Goal: Information Seeking & Learning: Check status

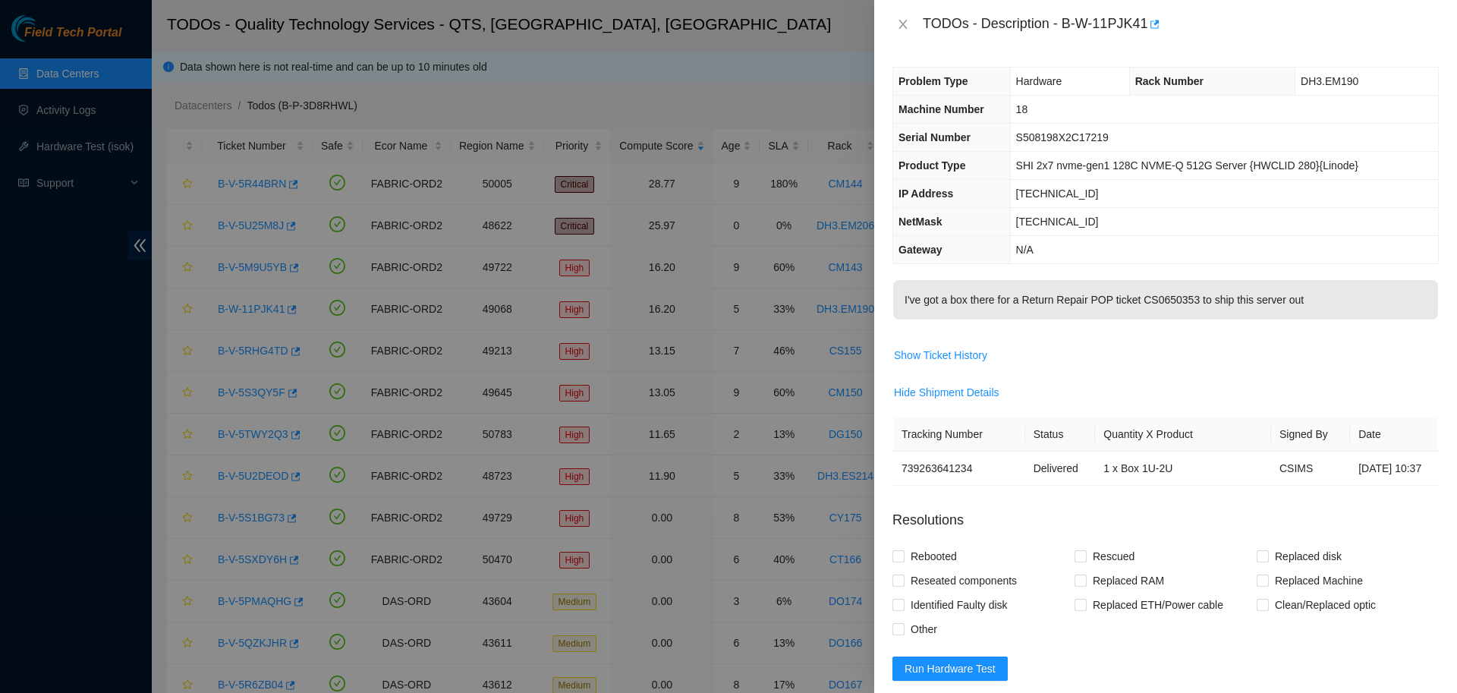
click at [1146, 335] on td "I've got a box there for a Return Repair POP ticket CS0650353 to ship this serv…" at bounding box center [1165, 310] width 546 height 63
click at [904, 25] on icon "close" at bounding box center [903, 24] width 12 height 12
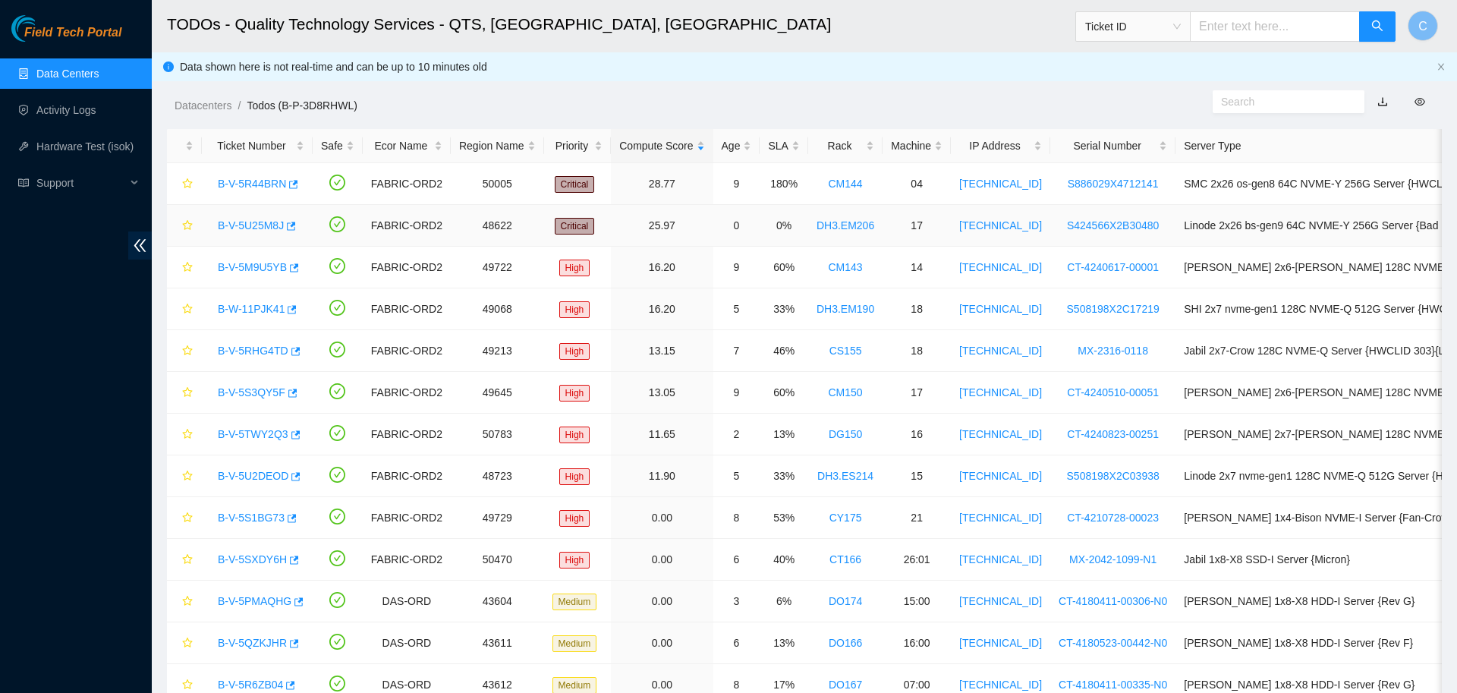
click at [241, 227] on link "B-V-5U25M8J" at bounding box center [251, 225] width 66 height 12
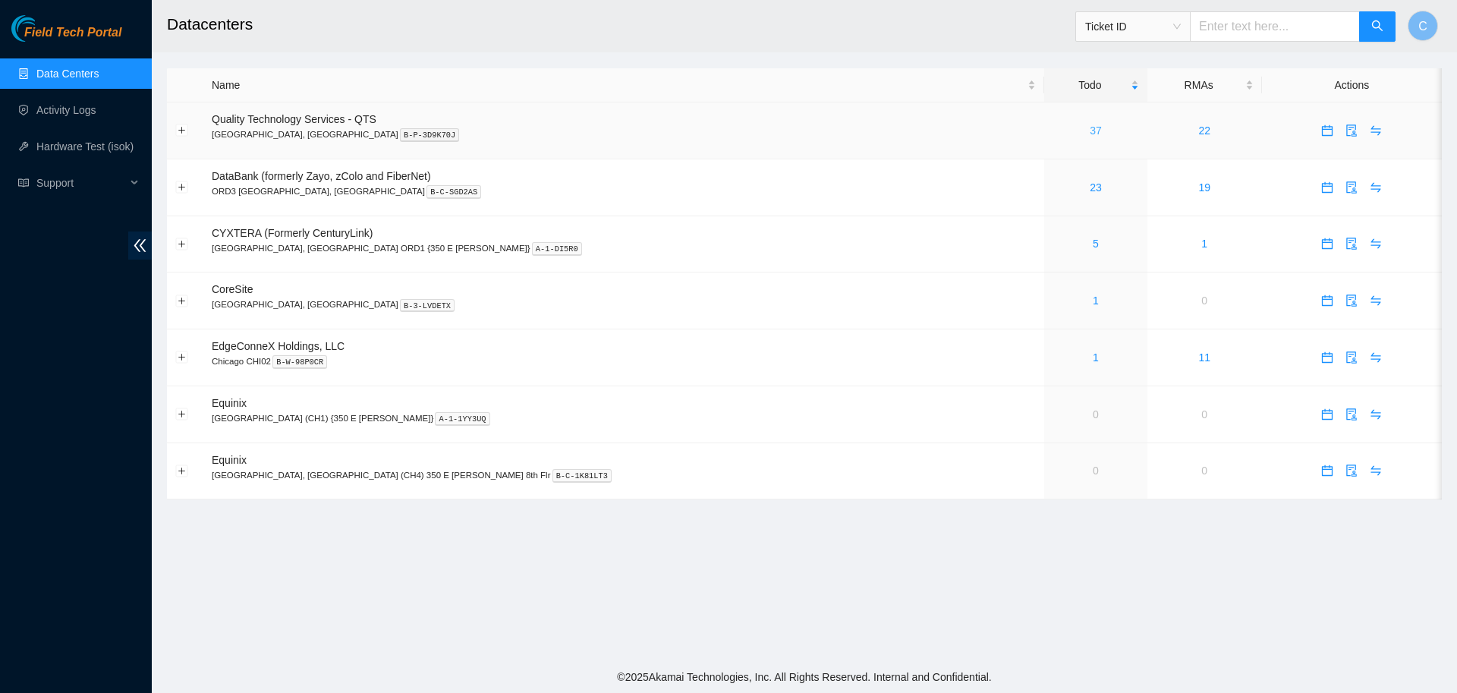
click at [1090, 131] on link "37" at bounding box center [1096, 130] width 12 height 12
